Goal: Communication & Community: Answer question/provide support

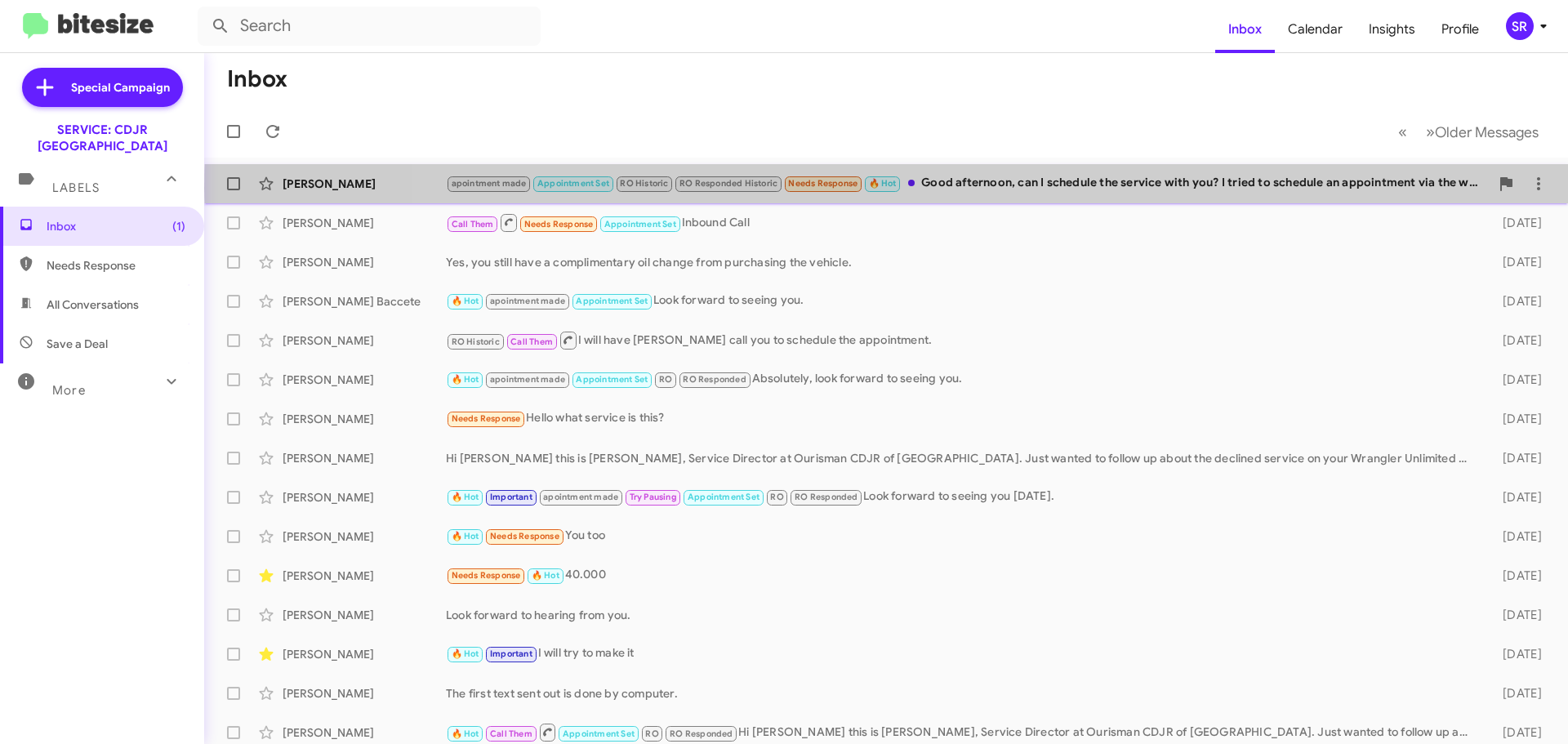
click at [975, 189] on div "apointment made Appointment Set RO Historic RO Responded Historic Needs Respons…" at bounding box center [968, 183] width 1044 height 19
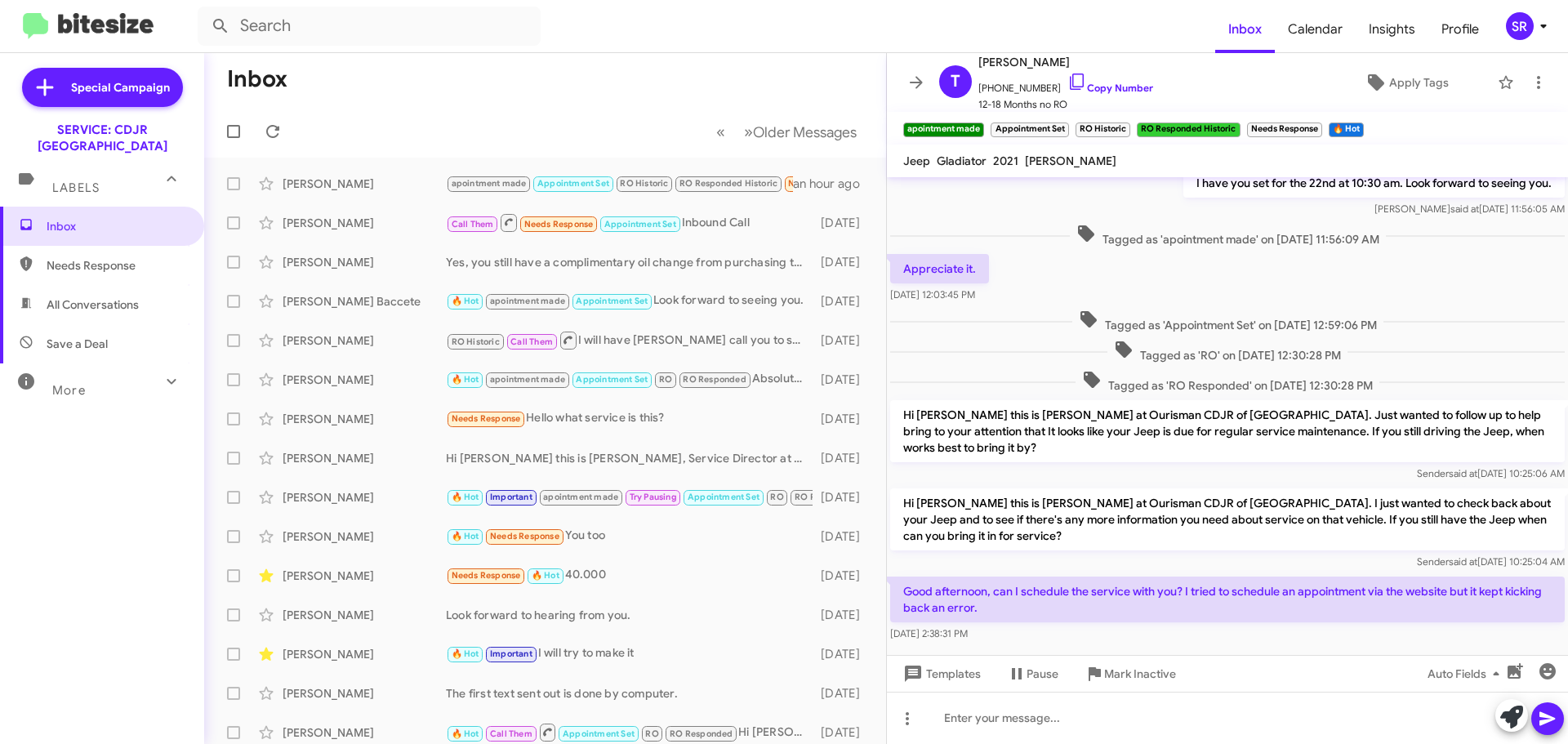
scroll to position [299, 0]
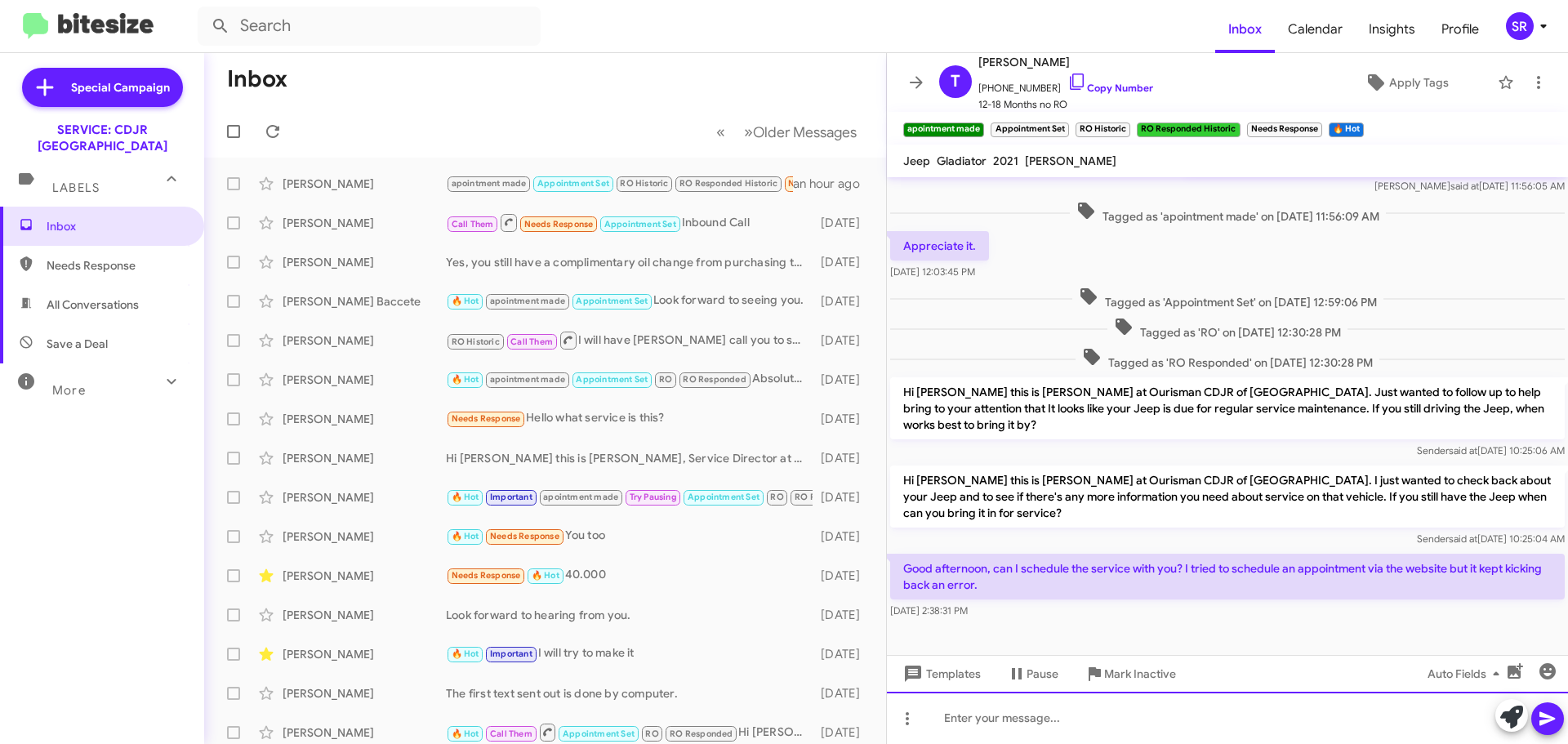
click at [952, 715] on div at bounding box center [1227, 717] width 681 height 52
click at [952, 717] on div "absolutely" at bounding box center [1227, 717] width 681 height 52
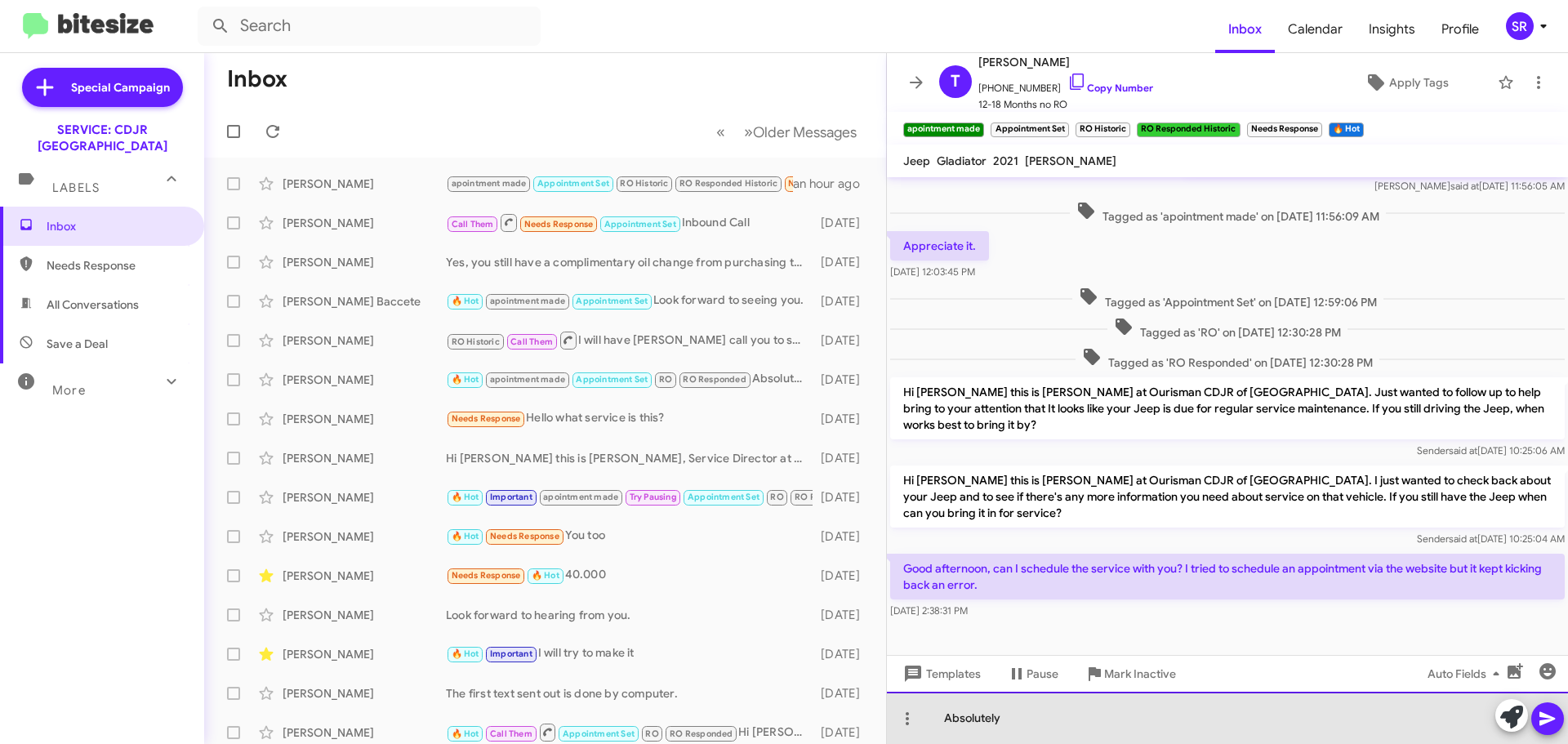
click at [1027, 726] on div "Absolutely" at bounding box center [1227, 717] width 681 height 52
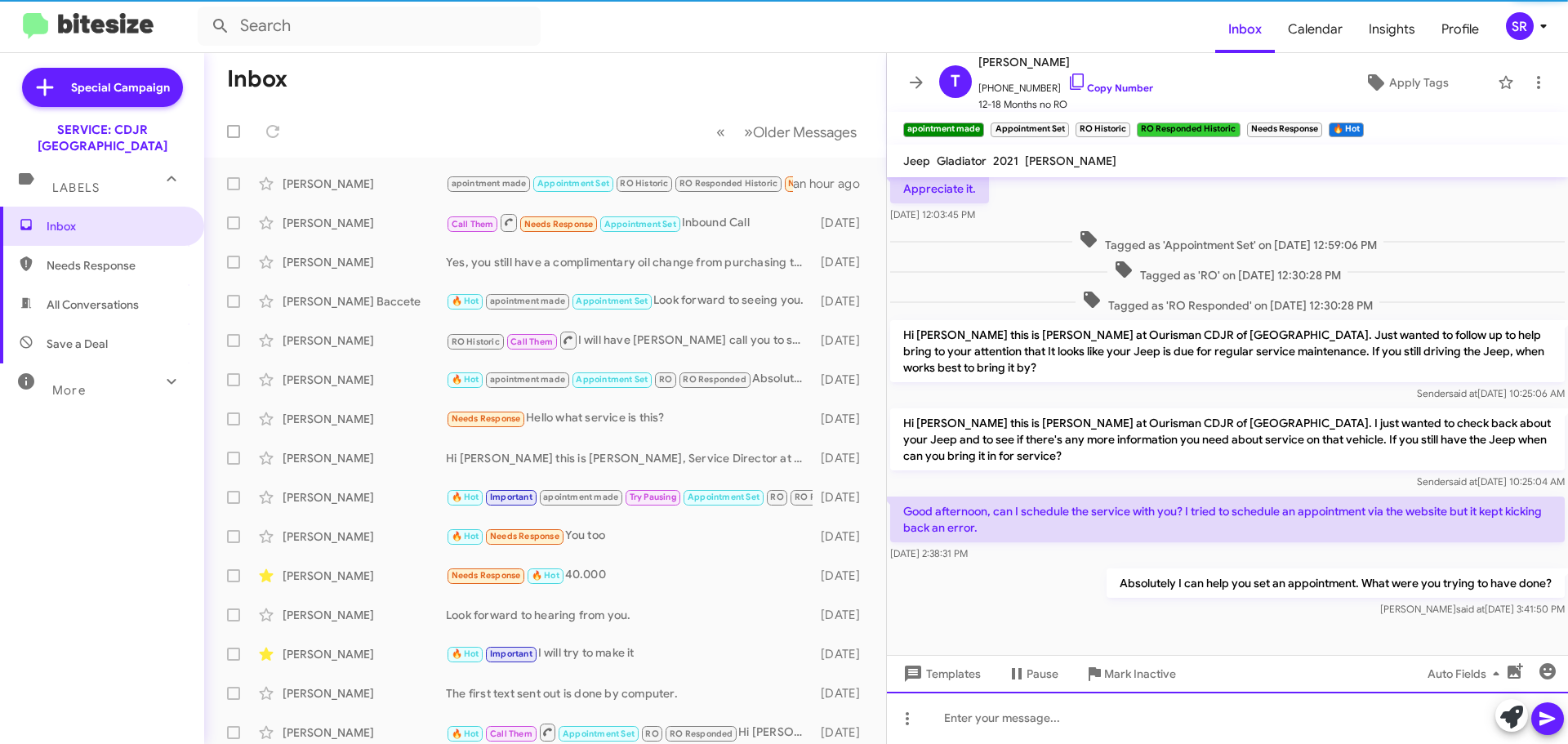
scroll to position [360, 0]
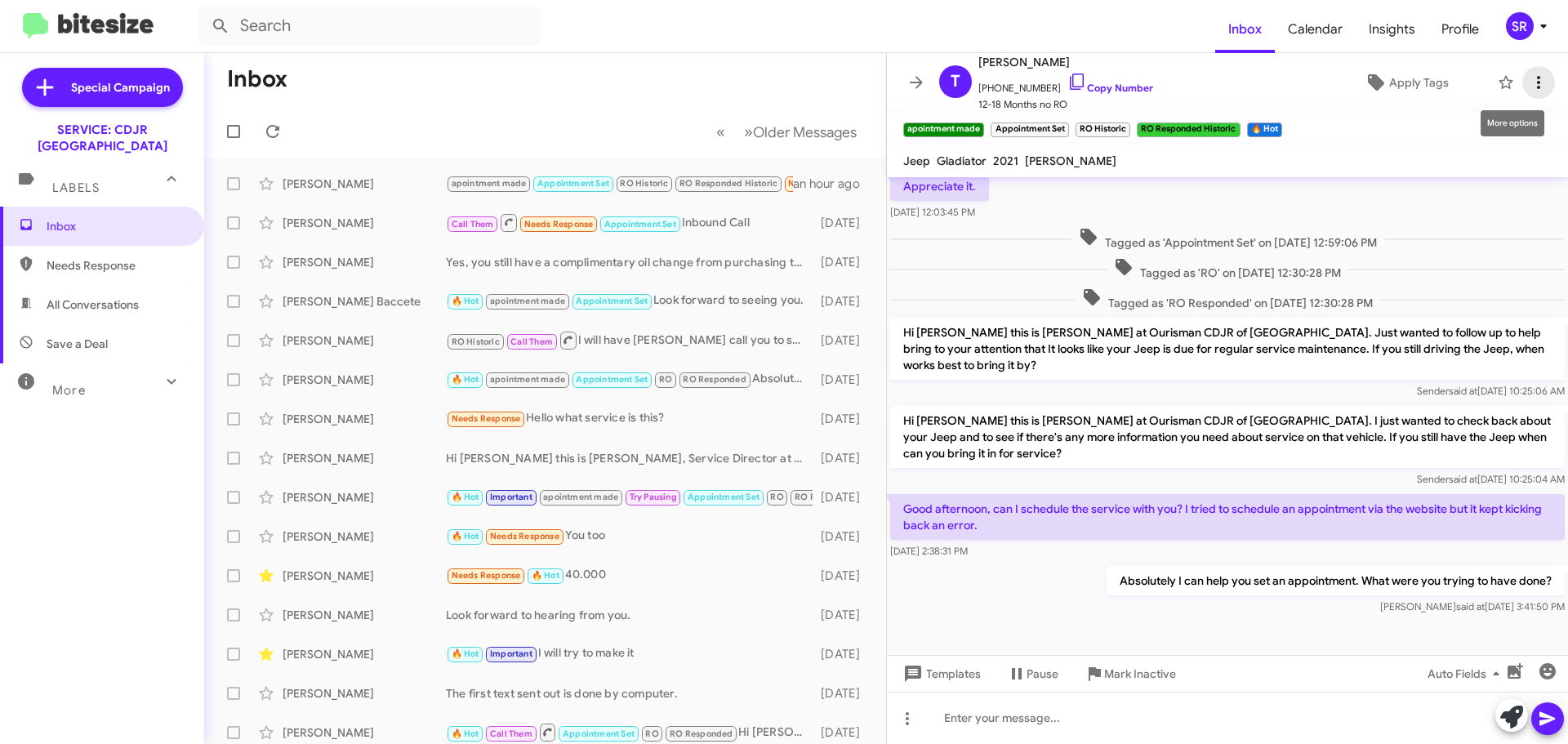
click at [1531, 82] on icon at bounding box center [1538, 83] width 20 height 20
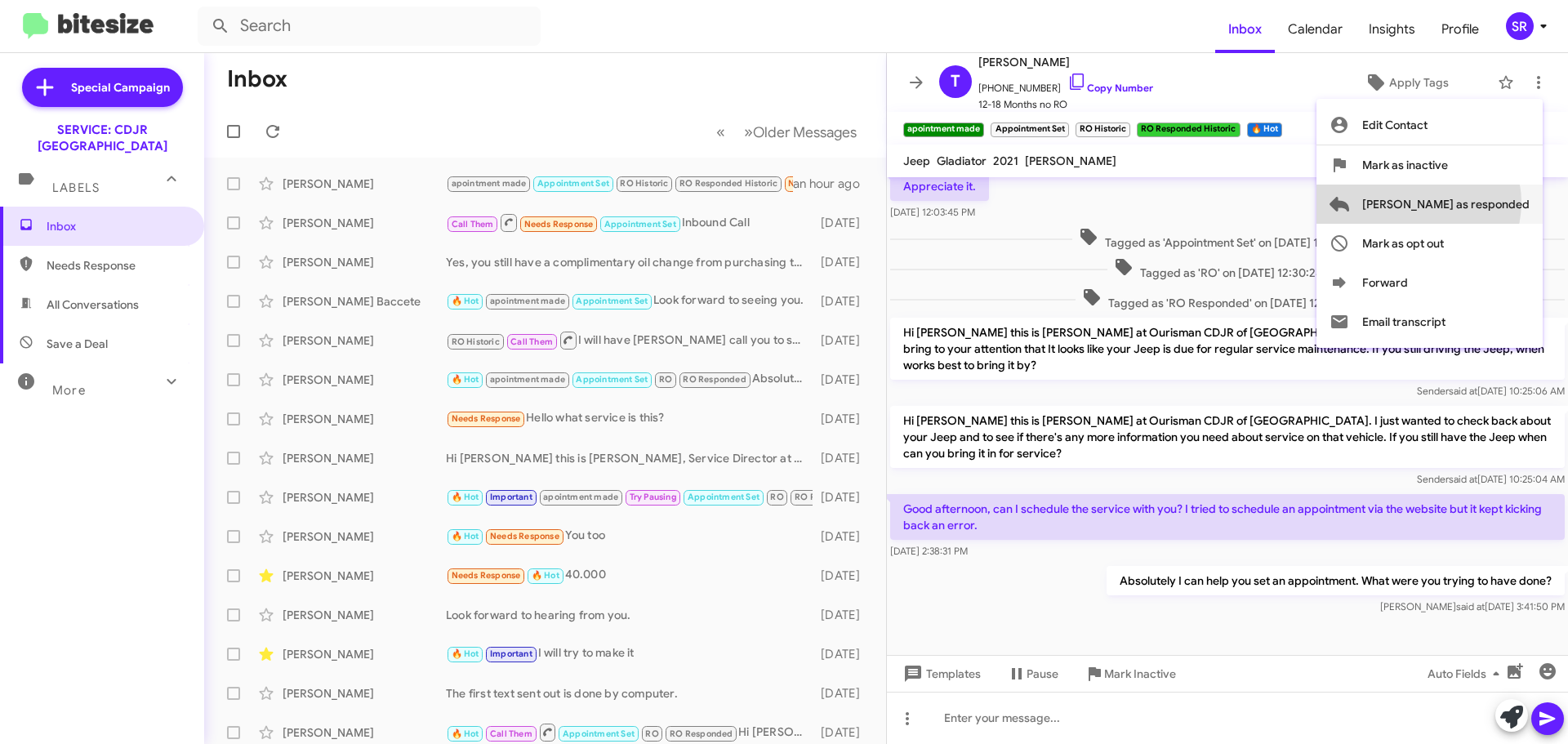
click at [1484, 203] on span "[PERSON_NAME] as responded" at bounding box center [1446, 205] width 168 height 40
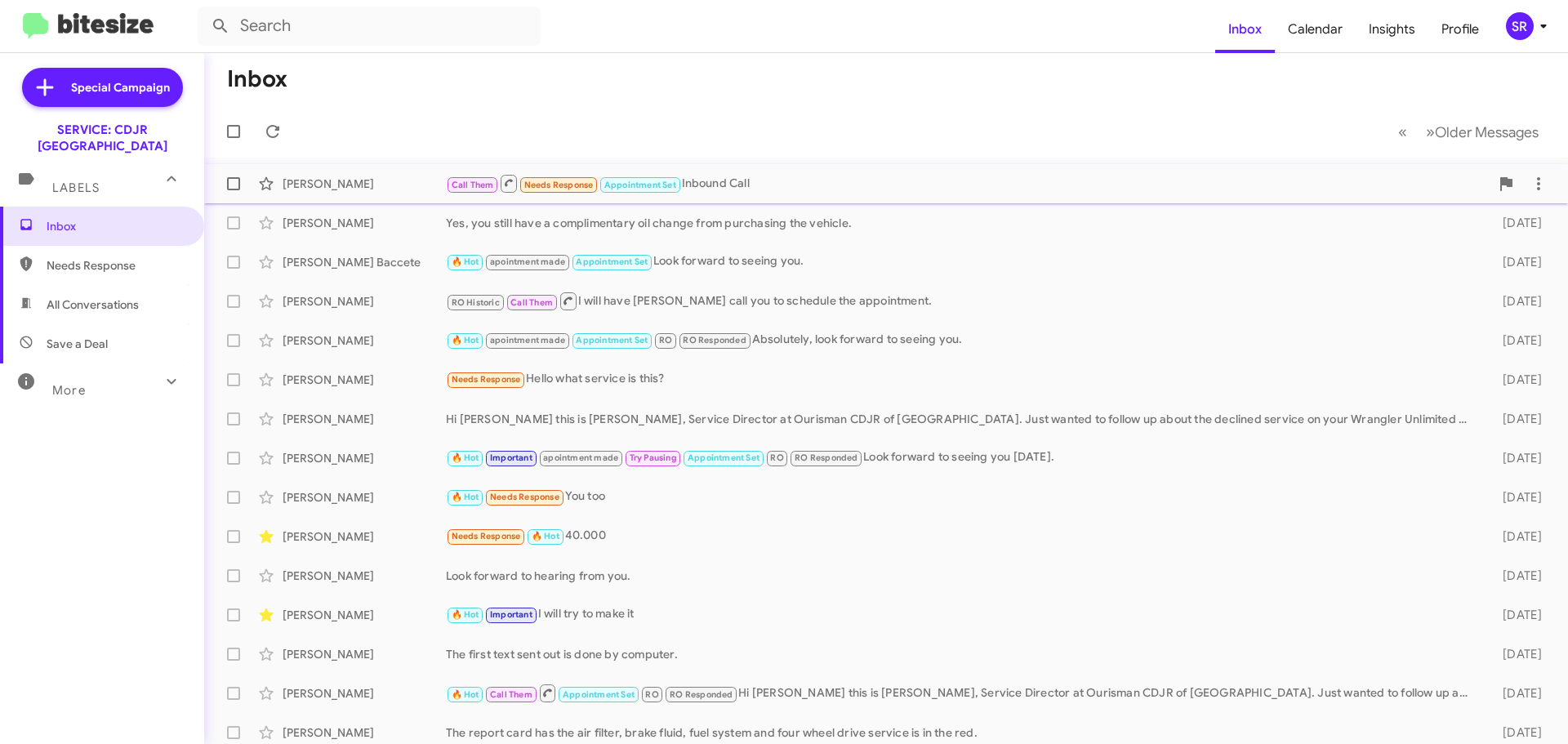
click at [773, 190] on div "Call Them Needs Response Appointment Set Inbound Call" at bounding box center [968, 183] width 1044 height 21
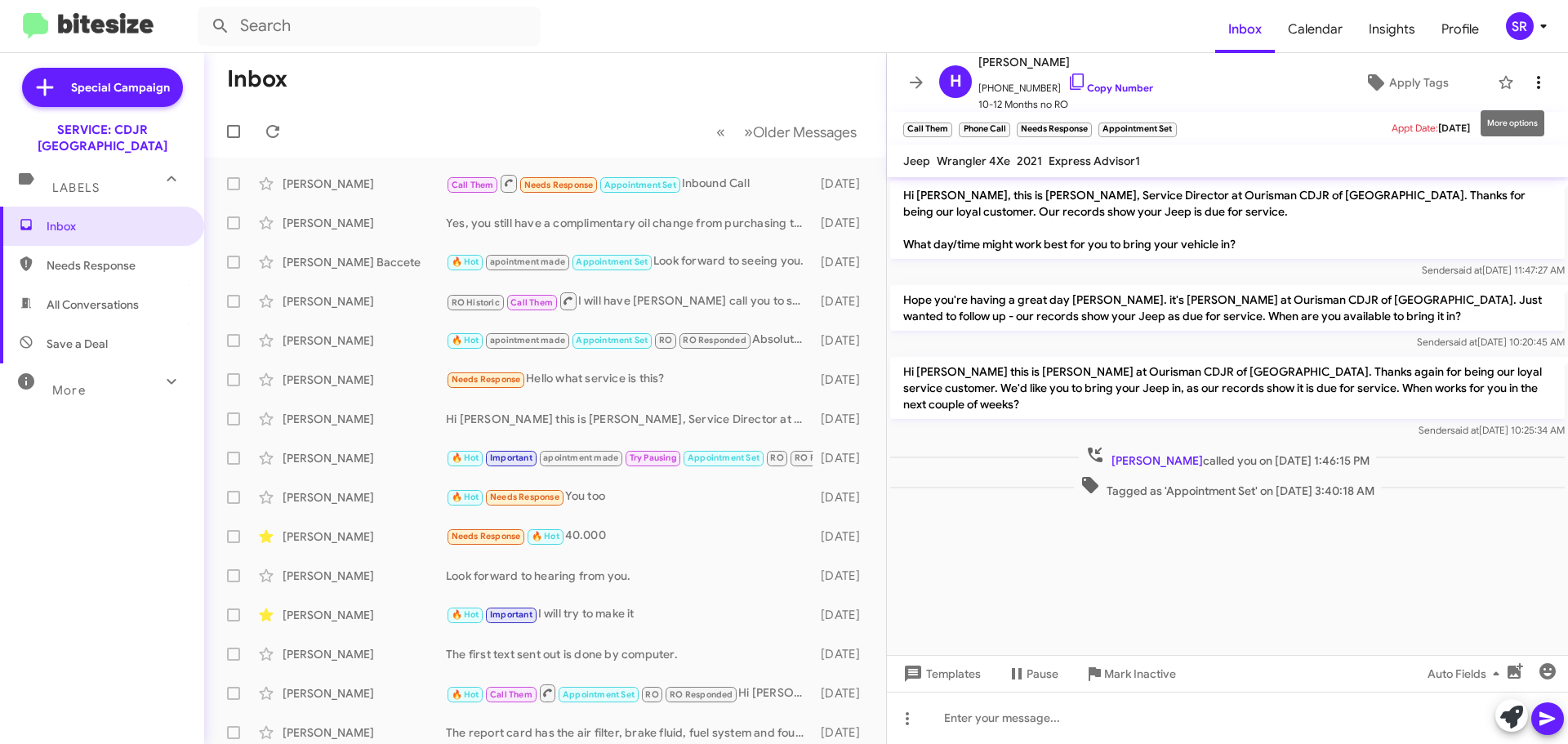
click at [1529, 87] on icon at bounding box center [1538, 83] width 20 height 20
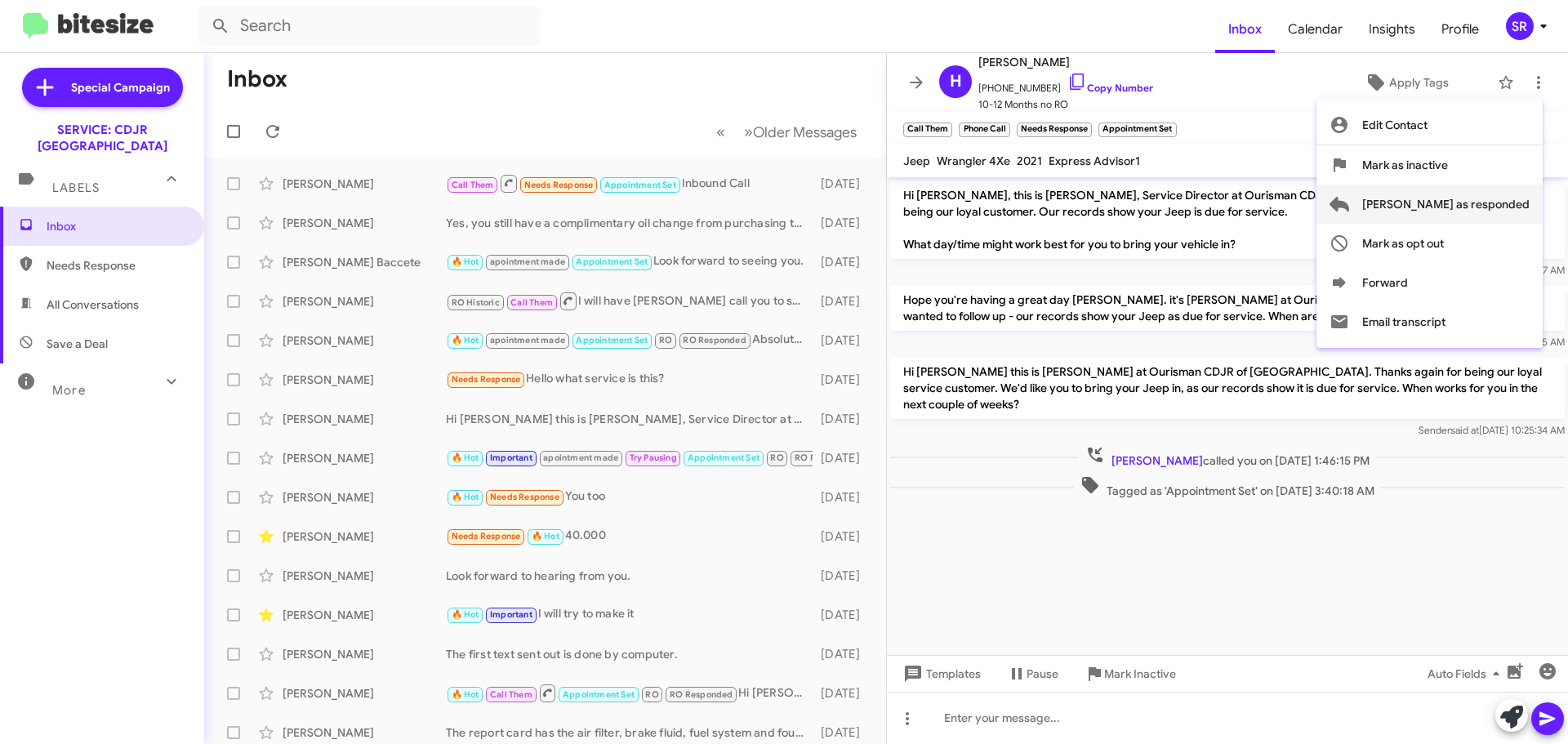
click at [1499, 210] on span "[PERSON_NAME] as responded" at bounding box center [1446, 205] width 168 height 40
